Goal: Task Accomplishment & Management: Manage account settings

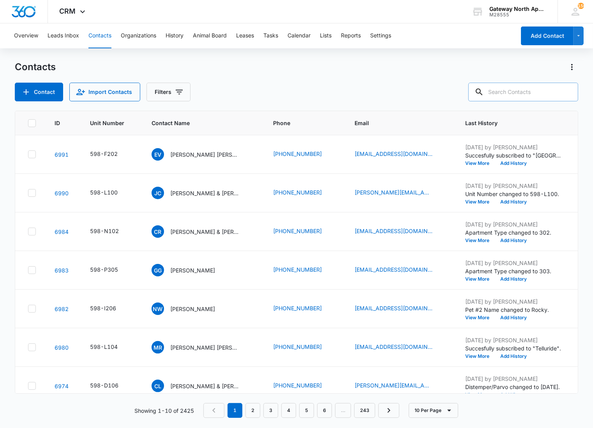
click at [517, 90] on input "text" at bounding box center [523, 92] width 110 height 19
type input "l100"
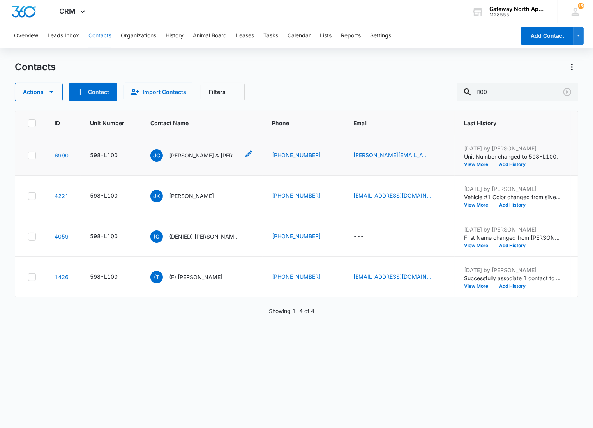
click at [202, 154] on p "[PERSON_NAME] & [PERSON_NAME] [PERSON_NAME] [PERSON_NAME]" at bounding box center [204, 155] width 70 height 8
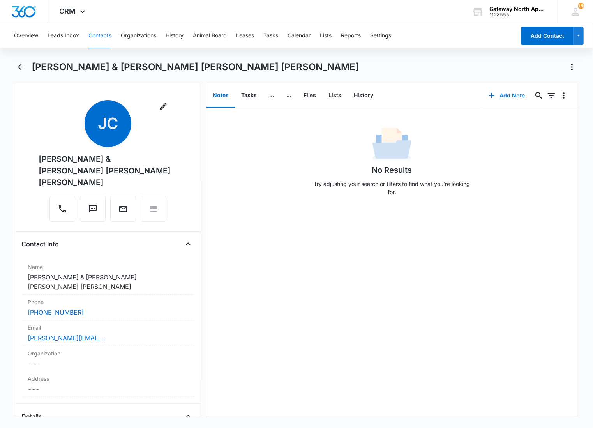
drag, startPoint x: 348, startPoint y: 172, endPoint x: 320, endPoint y: 123, distance: 56.4
click at [348, 172] on div "No Results Try adjusting your search or filters to find what you’re looking for." at bounding box center [392, 163] width 164 height 77
click at [312, 95] on button "Files" at bounding box center [309, 95] width 25 height 24
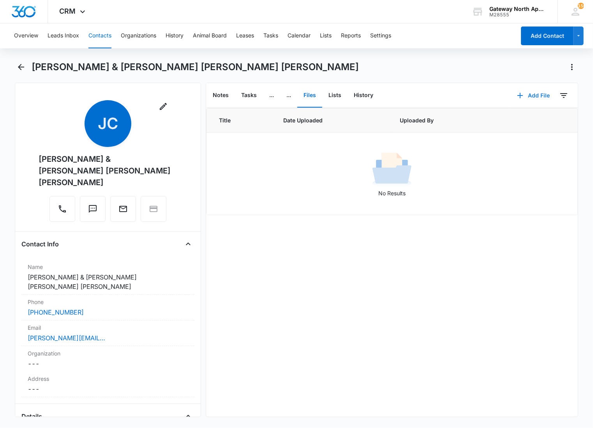
click at [528, 95] on button "Add File" at bounding box center [533, 95] width 48 height 19
click at [523, 115] on button "Upload Files" at bounding box center [527, 120] width 59 height 12
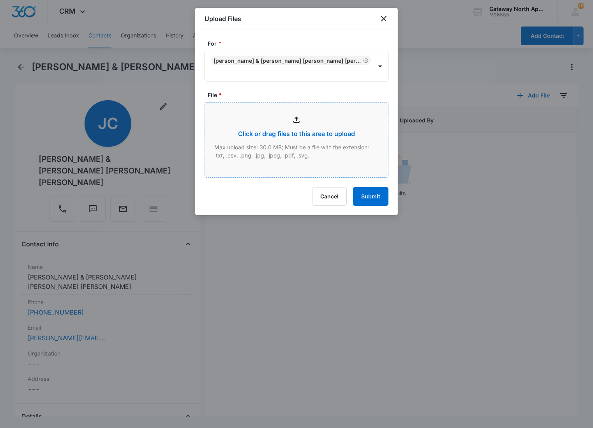
type input "C:\fakepath\L100_10092025154516.pdf"
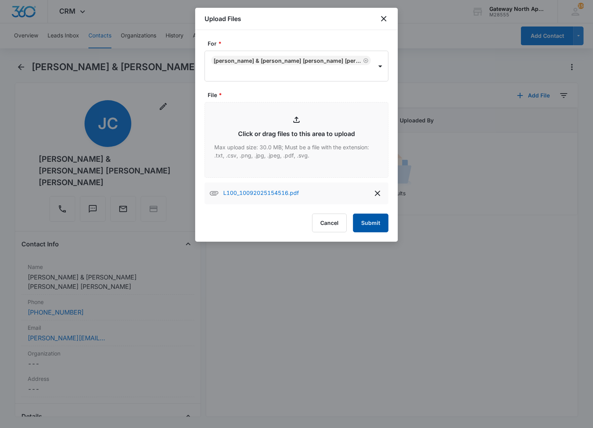
click at [376, 215] on button "Submit" at bounding box center [370, 223] width 35 height 19
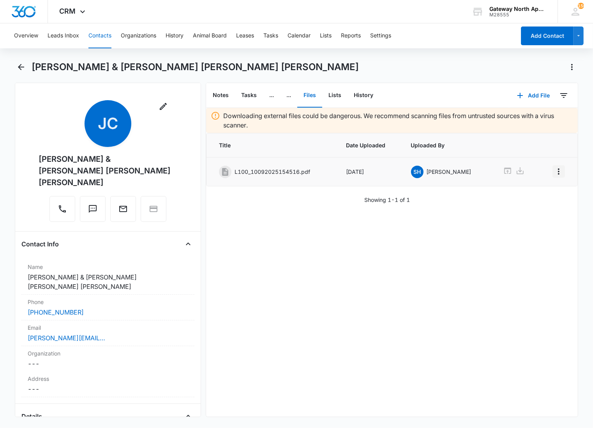
click at [554, 171] on icon "Overflow Menu" at bounding box center [558, 171] width 9 height 9
click at [531, 189] on button "Edit" at bounding box center [536, 193] width 44 height 12
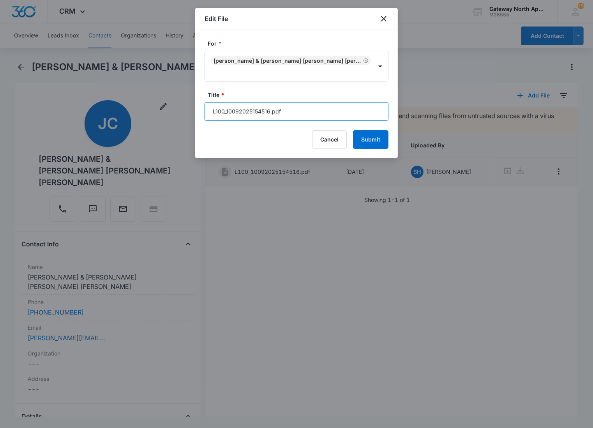
drag, startPoint x: 314, startPoint y: 112, endPoint x: 177, endPoint y: 111, distance: 136.8
click at [177, 114] on body "CRM Apps Reputation Websites Forms CRM Email Social Content Ads Intelligence Fi…" at bounding box center [296, 214] width 593 height 428
type input "598-L100 Applications"
click at [353, 130] on button "Submit" at bounding box center [370, 139] width 35 height 19
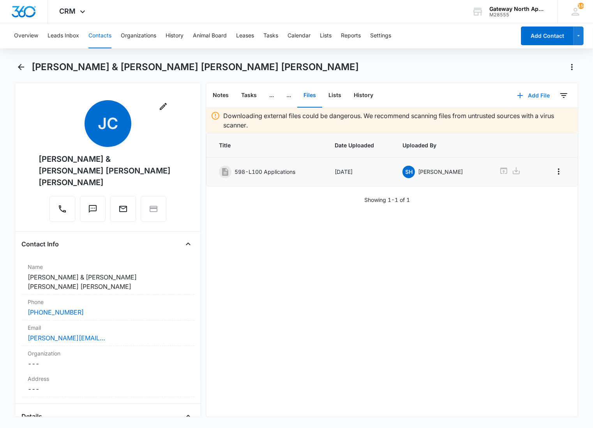
click at [526, 100] on button "Add File" at bounding box center [533, 95] width 48 height 19
click at [517, 118] on div "Upload Files" at bounding box center [522, 119] width 31 height 5
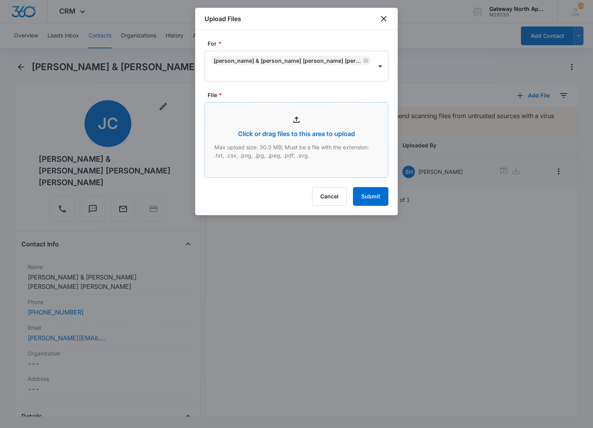
type input "C:\fakepath\L100_10092025154554.pdf"
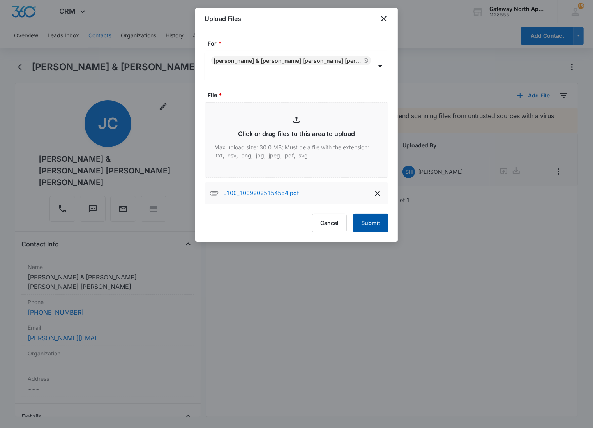
click at [357, 217] on button "Submit" at bounding box center [370, 223] width 35 height 19
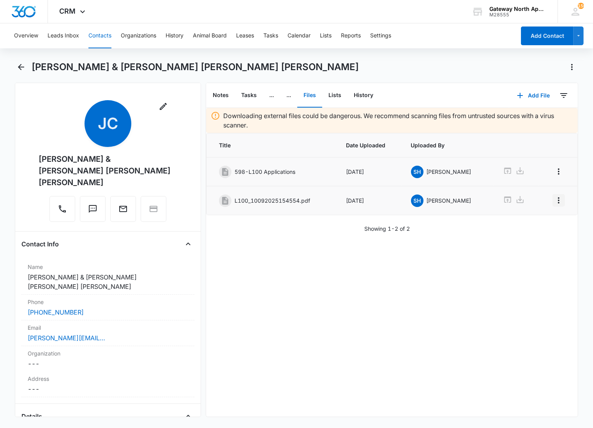
click at [554, 197] on icon "Overflow Menu" at bounding box center [558, 200] width 9 height 9
click at [531, 223] on div "Edit" at bounding box center [531, 222] width 16 height 5
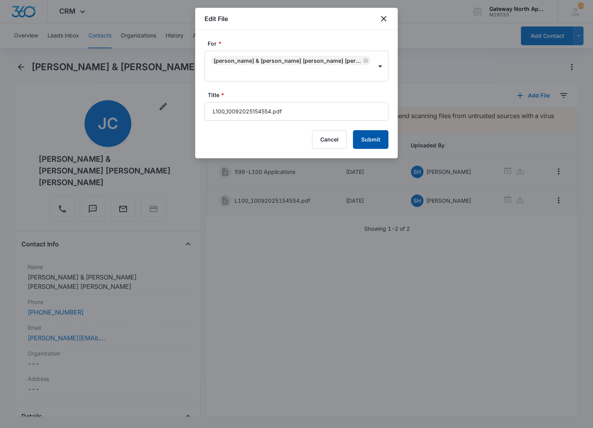
click at [372, 136] on button "Submit" at bounding box center [370, 139] width 35 height 19
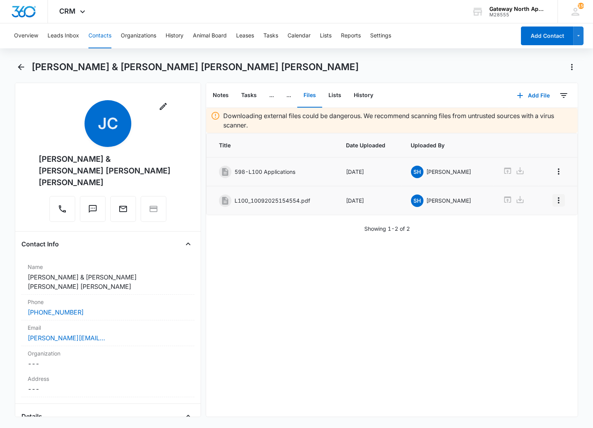
click at [552, 195] on button "Overflow Menu" at bounding box center [558, 200] width 12 height 12
click at [536, 218] on button "Edit" at bounding box center [536, 223] width 44 height 12
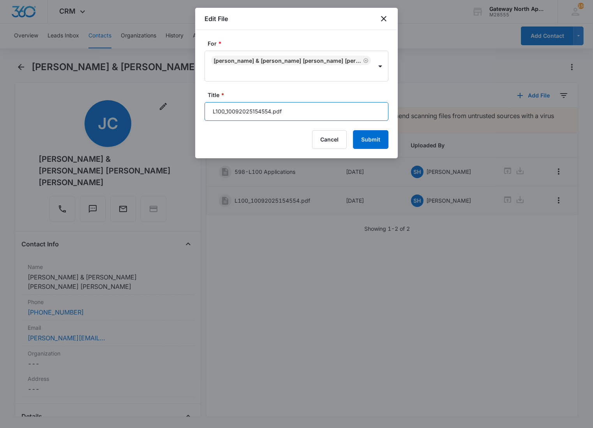
drag, startPoint x: 297, startPoint y: 105, endPoint x: 185, endPoint y: 99, distance: 111.6
click at [185, 99] on body "CRM Apps Reputation Websites Forms CRM Email Social Content Ads Intelligence Fi…" at bounding box center [296, 214] width 593 height 428
type input "598-L100 Lease [DATE]-[DATE]"
click at [353, 130] on button "Submit" at bounding box center [370, 139] width 35 height 19
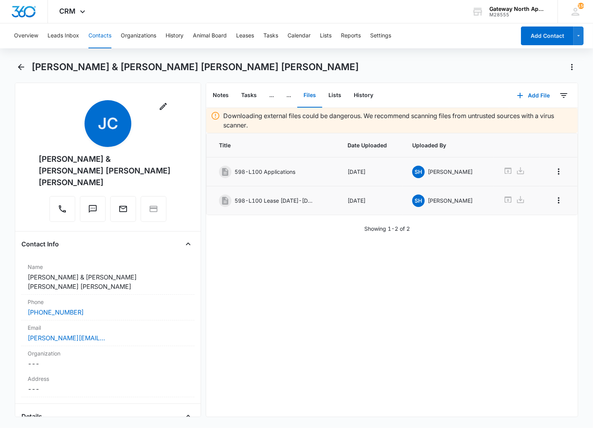
drag, startPoint x: 299, startPoint y: 263, endPoint x: 326, endPoint y: 227, distance: 44.8
click at [300, 263] on div "Downloading external files could be dangerous. We recommend scanning files from…" at bounding box center [392, 262] width 372 height 309
click at [538, 90] on button "Add File" at bounding box center [533, 95] width 48 height 19
click at [508, 122] on div "Upload Files" at bounding box center [522, 119] width 31 height 5
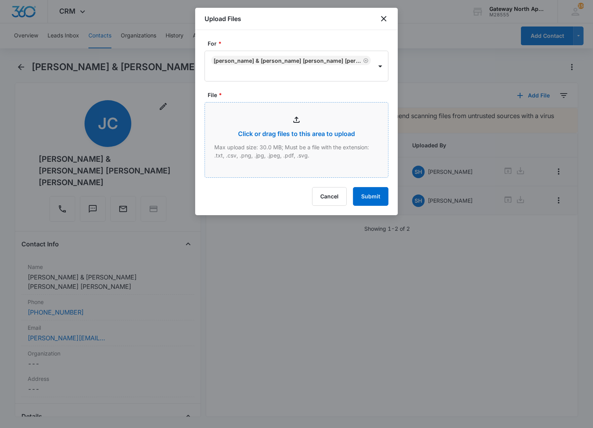
type input "C:\fakepath\L100_10092025154419.pdf"
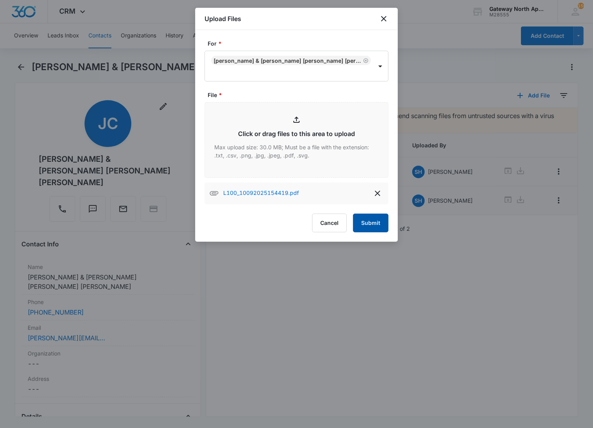
click at [362, 224] on button "Submit" at bounding box center [370, 223] width 35 height 19
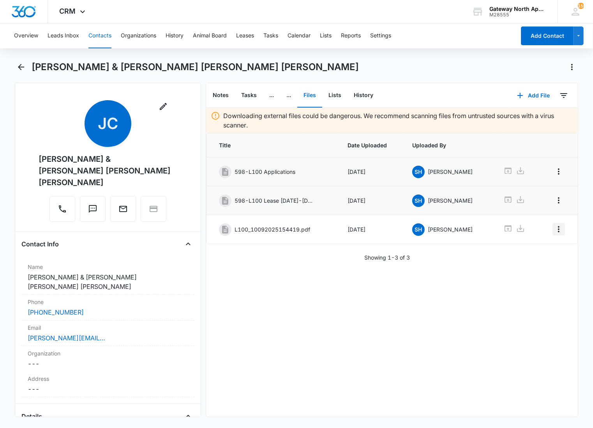
click at [554, 230] on icon "Overflow Menu" at bounding box center [558, 228] width 9 height 9
click at [535, 253] on div "Edit" at bounding box center [531, 252] width 16 height 5
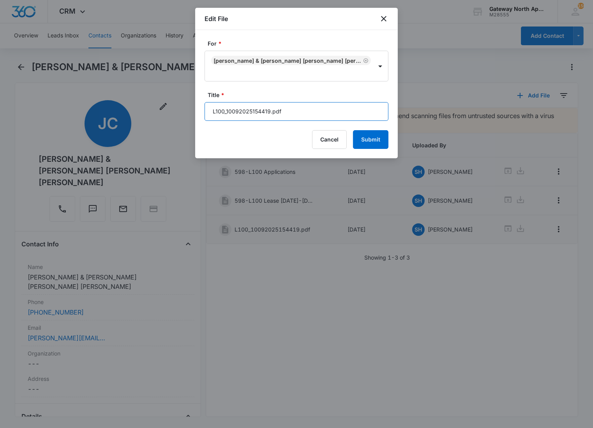
drag, startPoint x: 293, startPoint y: 109, endPoint x: 193, endPoint y: 117, distance: 100.4
click at [193, 117] on body "CRM Apps Reputation Websites Forms CRM Email Social Content Ads Intelligence Fi…" at bounding box center [296, 214] width 593 height 428
type input "598-L100 Lease Packet"
click at [353, 130] on button "Submit" at bounding box center [370, 139] width 35 height 19
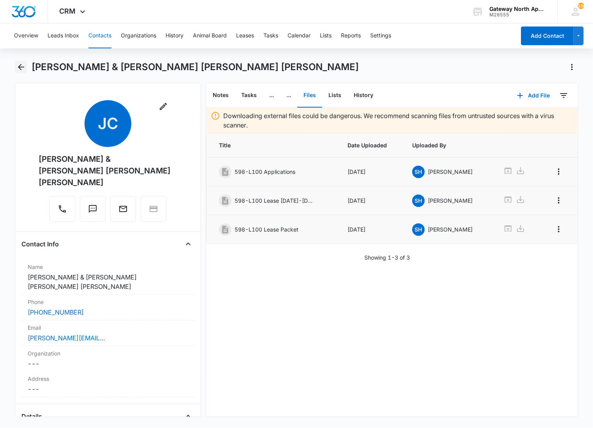
click at [18, 69] on icon "Back" at bounding box center [20, 66] width 9 height 9
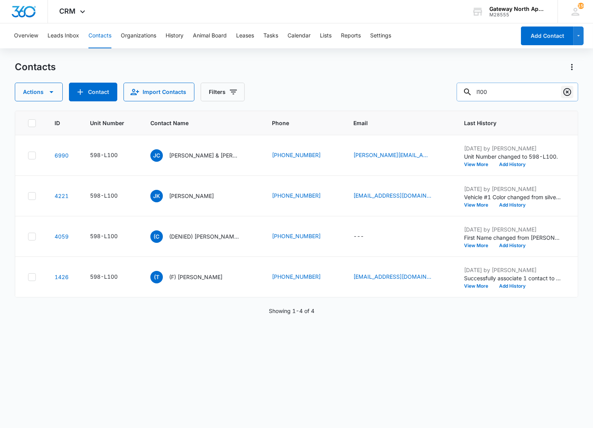
click at [568, 90] on icon "Clear" at bounding box center [567, 91] width 9 height 9
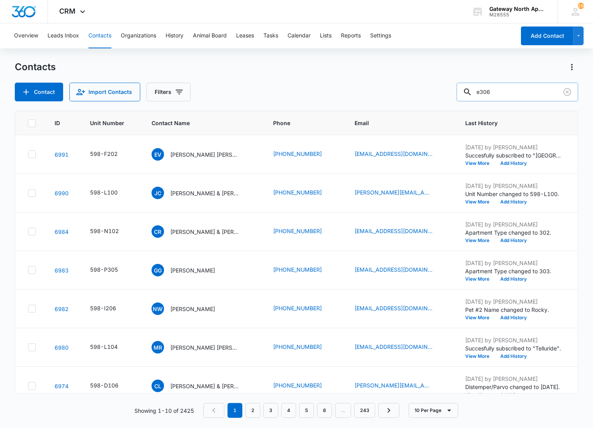
type input "e306"
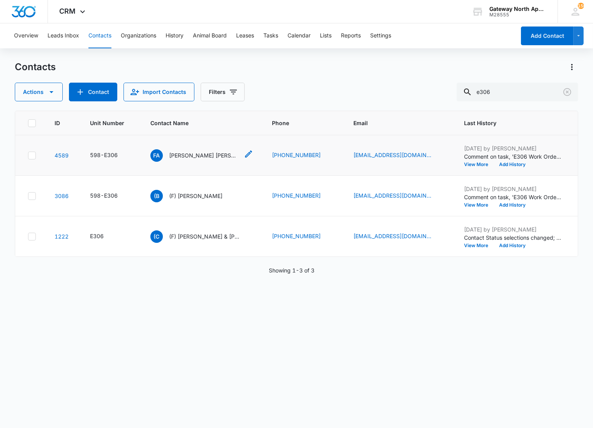
click at [195, 150] on div "FA [PERSON_NAME] [PERSON_NAME][GEOGRAPHIC_DATA]" at bounding box center [194, 155] width 89 height 12
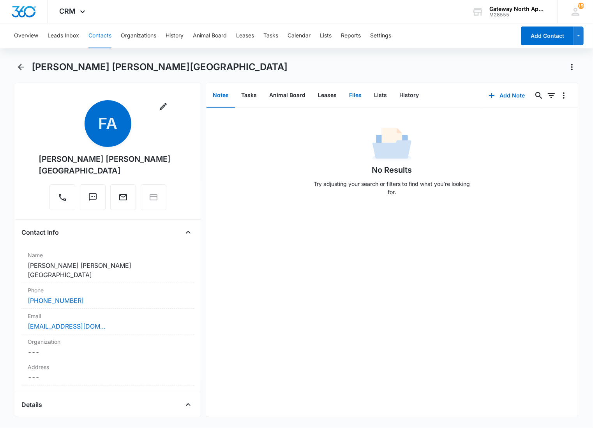
click at [351, 91] on button "Files" at bounding box center [355, 95] width 25 height 24
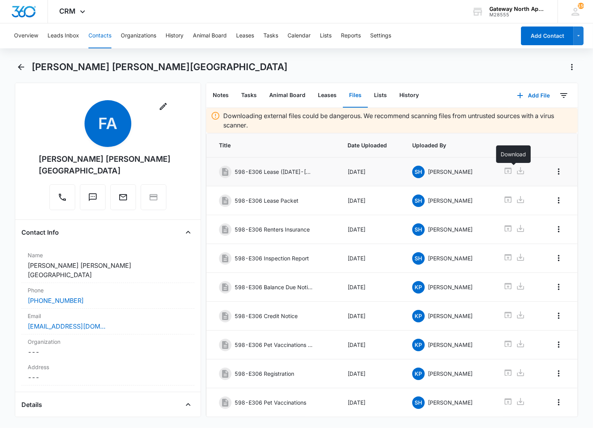
click at [517, 172] on icon at bounding box center [520, 170] width 7 height 7
drag, startPoint x: 22, startPoint y: 64, endPoint x: 216, endPoint y: 9, distance: 201.5
click at [22, 64] on icon "Back" at bounding box center [20, 66] width 9 height 9
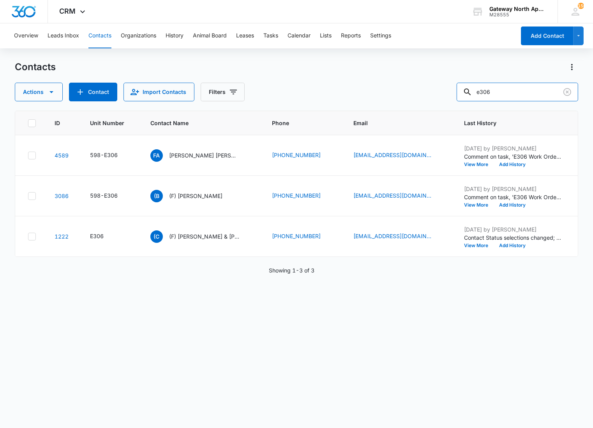
drag, startPoint x: 522, startPoint y: 94, endPoint x: 419, endPoint y: 88, distance: 103.0
click at [421, 96] on div "Actions Contact Import Contacts Filters e306" at bounding box center [296, 92] width 563 height 19
type input "m102"
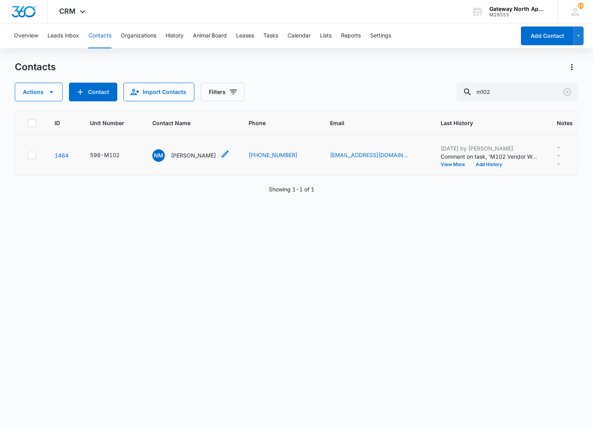
click at [177, 158] on p "[PERSON_NAME]" at bounding box center [193, 155] width 45 height 8
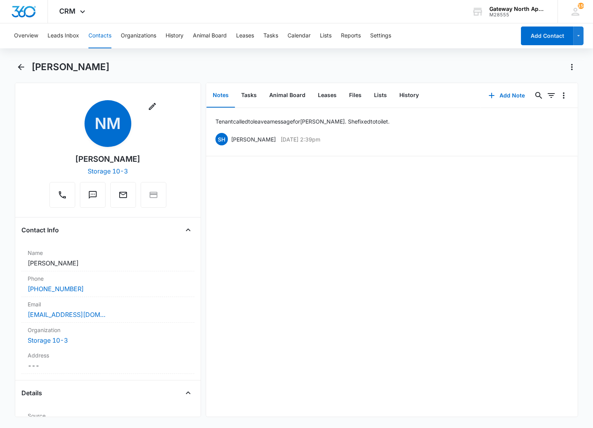
click at [312, 182] on div "[PERSON_NAME] called to leave a message for [PERSON_NAME]. She fixed to toilet.…" at bounding box center [392, 262] width 372 height 309
click at [358, 93] on button "Files" at bounding box center [355, 95] width 25 height 24
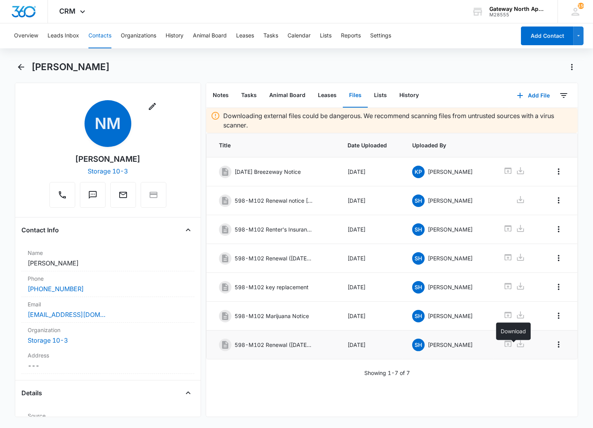
click at [517, 347] on icon at bounding box center [520, 343] width 7 height 7
click at [24, 66] on icon "Back" at bounding box center [20, 66] width 9 height 9
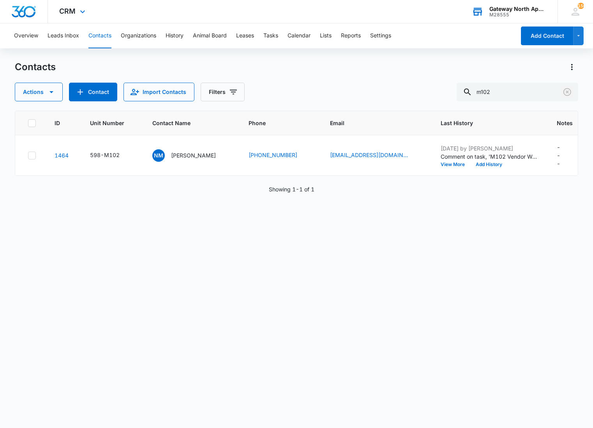
click at [567, 92] on icon "Clear" at bounding box center [567, 92] width 8 height 8
